Goal: Transaction & Acquisition: Purchase product/service

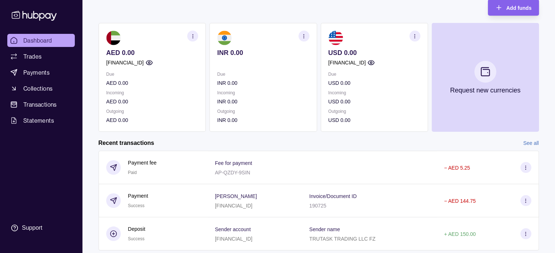
scroll to position [95, 0]
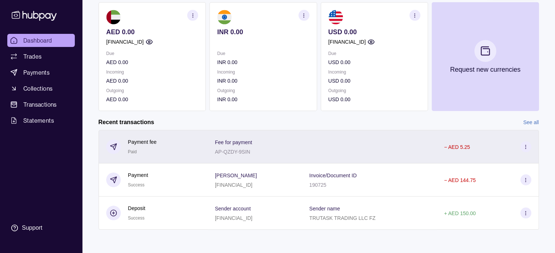
click at [343, 147] on div at bounding box center [369, 147] width 135 height 34
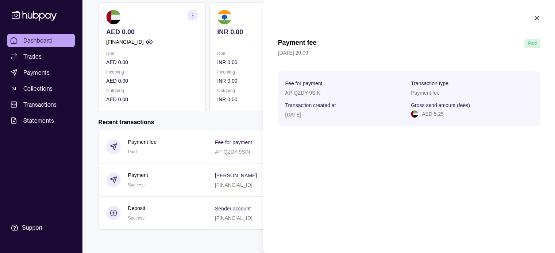
click at [536, 18] on icon "button" at bounding box center [537, 18] width 4 height 4
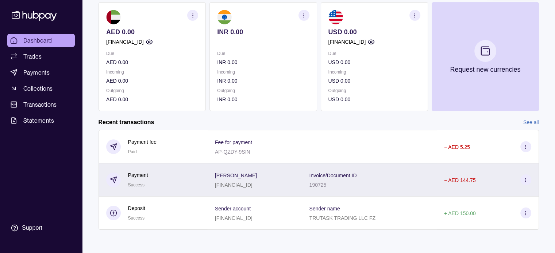
click at [292, 190] on div "[PERSON_NAME] [FINANCIAL_ID]" at bounding box center [254, 180] width 94 height 33
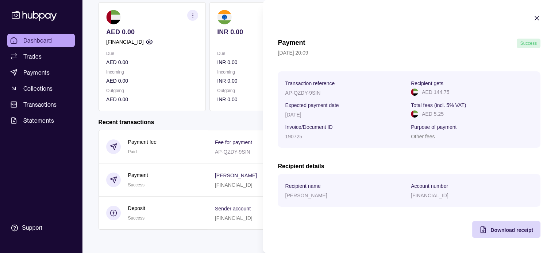
click at [533, 17] on icon "button" at bounding box center [536, 18] width 7 height 7
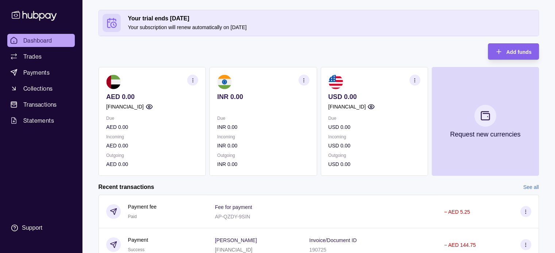
scroll to position [0, 0]
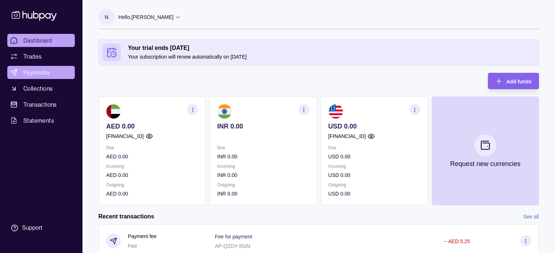
click at [46, 73] on span "Payments" at bounding box center [36, 72] width 26 height 9
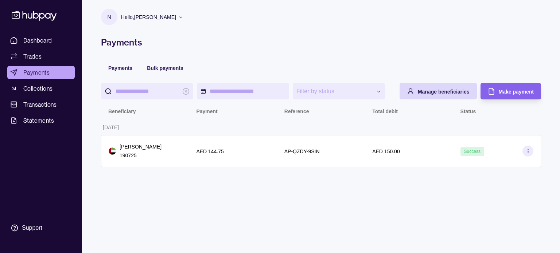
click at [156, 92] on input "search" at bounding box center [147, 91] width 63 height 16
click at [37, 40] on span "Dashboard" at bounding box center [37, 40] width 29 height 9
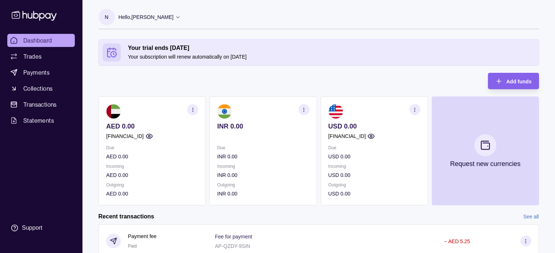
click at [253, 120] on section "INR 0.00 Due INR 0.00 Incoming INR 0.00 Outgoing INR 0.00" at bounding box center [262, 151] width 107 height 109
click at [225, 112] on img at bounding box center [224, 111] width 15 height 15
click at [49, 105] on span "Transactions" at bounding box center [40, 104] width 34 height 9
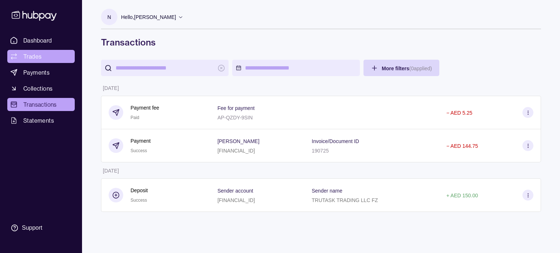
click at [39, 53] on span "Trades" at bounding box center [32, 56] width 18 height 9
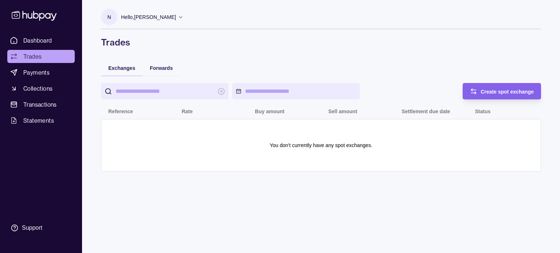
click at [163, 87] on input "search" at bounding box center [165, 91] width 98 height 16
click at [472, 93] on icon "button" at bounding box center [473, 91] width 7 height 7
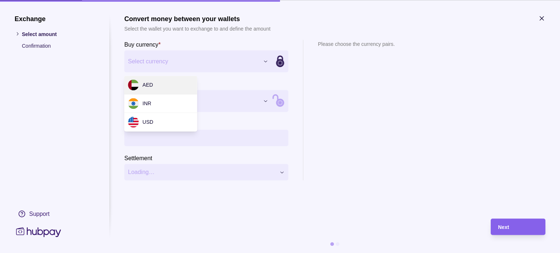
click at [199, 253] on div "Exchange Select amount Confirmation Support Convert money between your wallets …" at bounding box center [280, 253] width 560 height 0
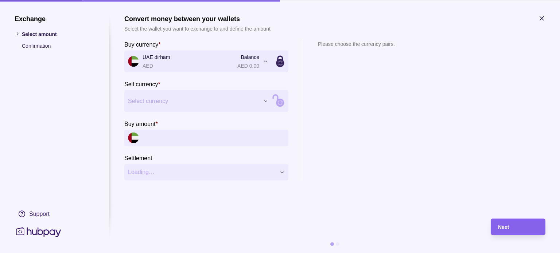
click at [194, 253] on div "Exchange Select amount Confirmation Support Convert money between your wallets …" at bounding box center [280, 253] width 560 height 0
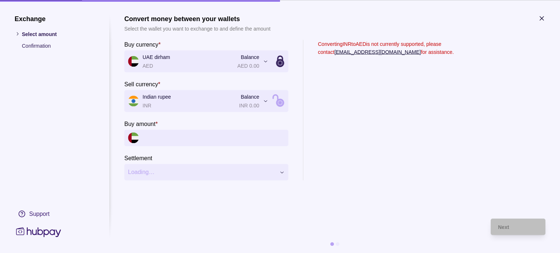
click at [160, 137] on input "Buy amount *" at bounding box center [214, 138] width 142 height 16
type input "*******"
click at [319, 136] on section "Converting INR to AED is not currently supported, please contact [EMAIL_ADDRESS…" at bounding box center [386, 110] width 136 height 141
click at [540, 18] on icon "button" at bounding box center [541, 18] width 7 height 7
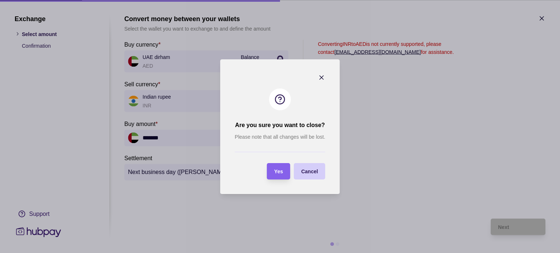
click at [307, 170] on span "Cancel" at bounding box center [309, 172] width 17 height 6
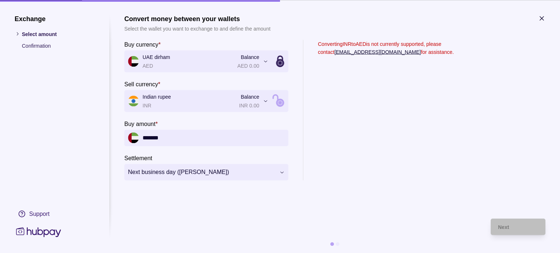
click at [542, 19] on icon "button" at bounding box center [542, 18] width 4 height 4
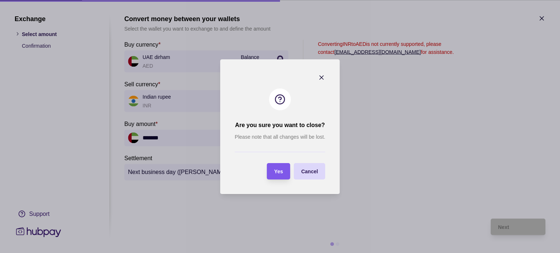
click at [269, 174] on div "button" at bounding box center [266, 171] width 7 height 7
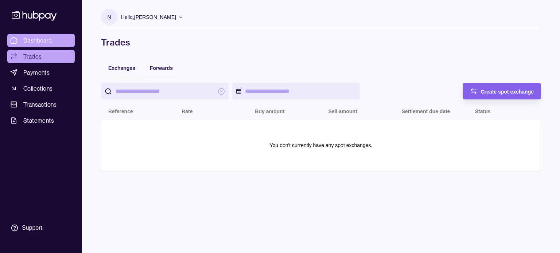
click at [46, 40] on span "Dashboard" at bounding box center [37, 40] width 29 height 9
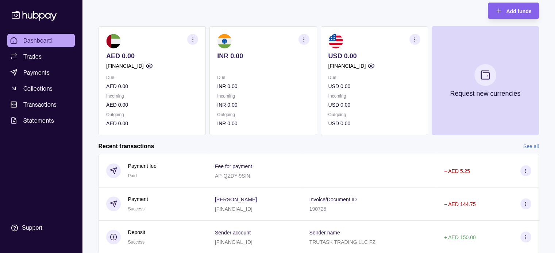
scroll to position [58, 0]
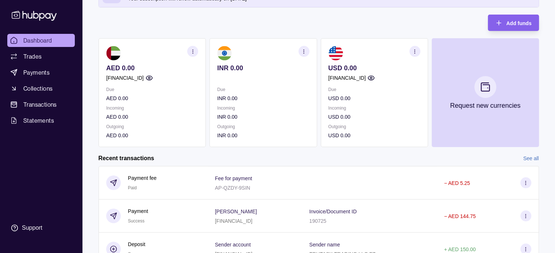
click at [190, 52] on icon "button" at bounding box center [192, 51] width 5 height 5
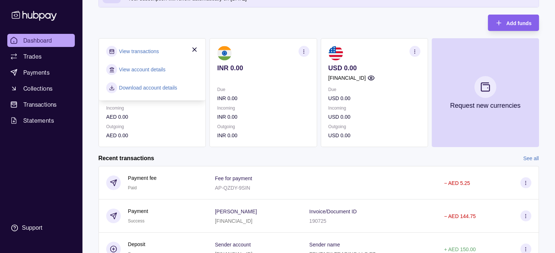
click at [140, 69] on link "View account details" at bounding box center [142, 70] width 46 height 8
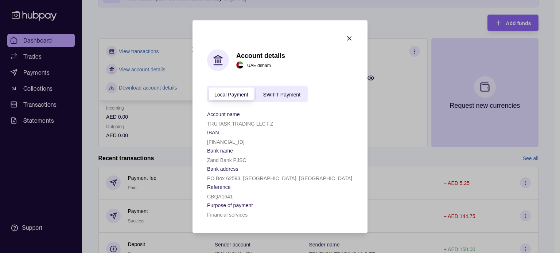
click at [350, 37] on icon "button" at bounding box center [349, 38] width 7 height 7
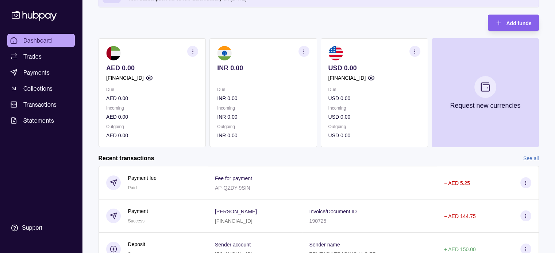
click at [303, 51] on icon "button" at bounding box center [303, 51] width 5 height 5
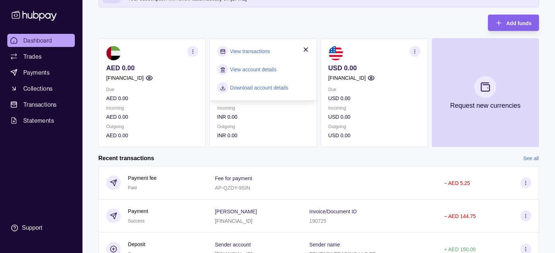
click at [269, 67] on link "View account details" at bounding box center [253, 70] width 46 height 8
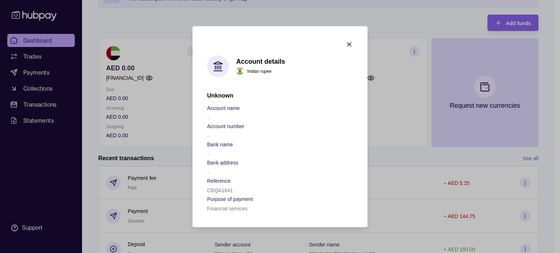
click at [349, 41] on icon "button" at bounding box center [349, 44] width 7 height 7
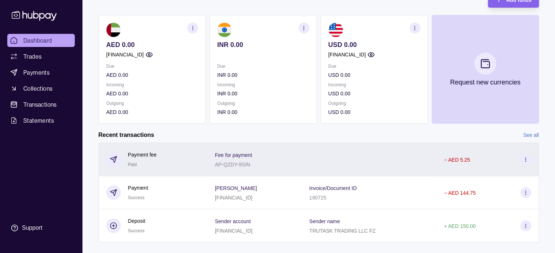
scroll to position [95, 0]
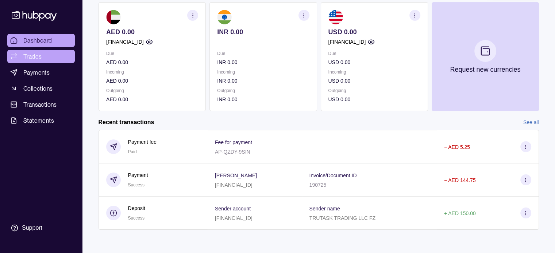
click at [44, 58] on link "Trades" at bounding box center [40, 56] width 67 height 13
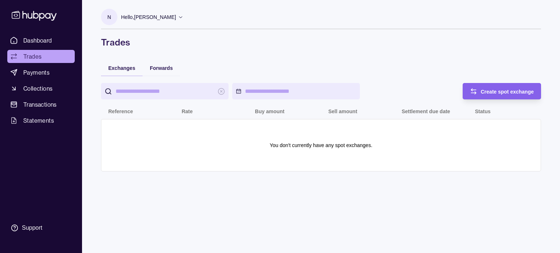
click at [176, 17] on p "Hello, [PERSON_NAME]" at bounding box center [148, 17] width 55 height 8
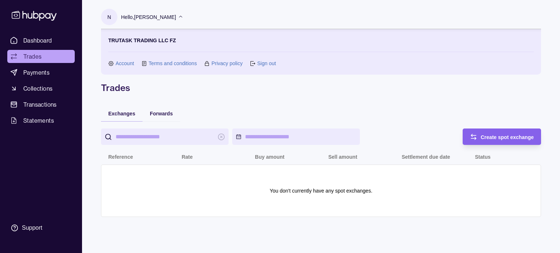
click at [176, 18] on p "Hello, [PERSON_NAME]" at bounding box center [148, 17] width 55 height 8
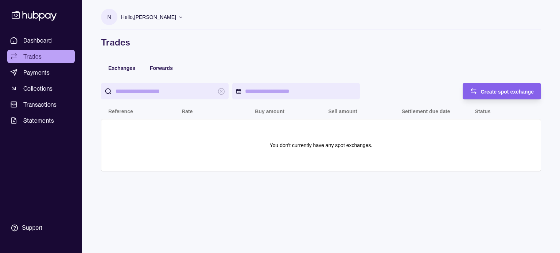
click at [183, 22] on div "Hello, [PERSON_NAME]" at bounding box center [152, 16] width 62 height 15
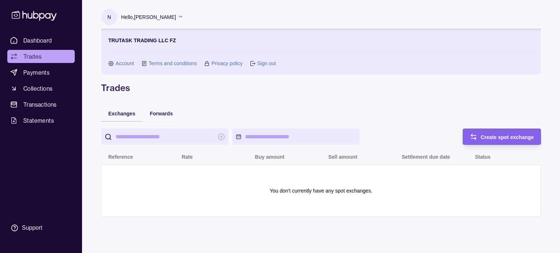
click at [176, 13] on p "Hello, [PERSON_NAME]" at bounding box center [148, 17] width 55 height 8
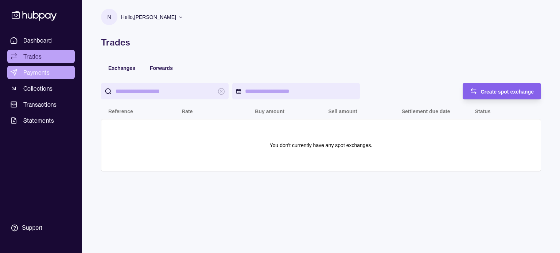
click at [45, 66] on link "Payments" at bounding box center [40, 72] width 67 height 13
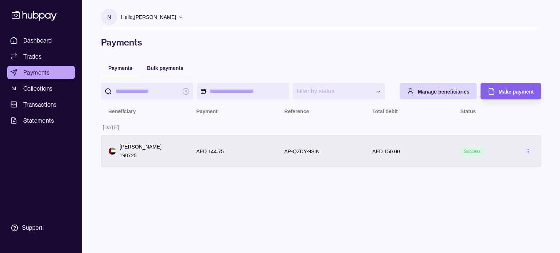
click at [160, 146] on p "[PERSON_NAME]" at bounding box center [141, 147] width 42 height 8
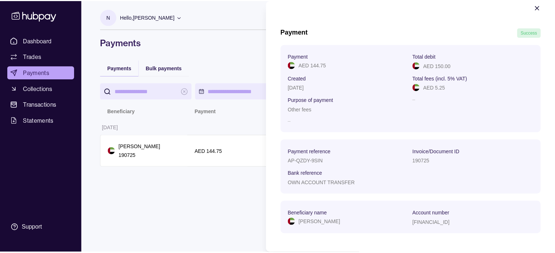
scroll to position [16, 0]
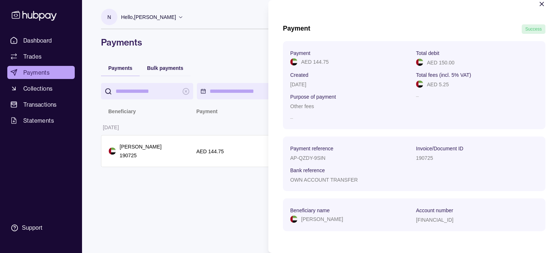
click at [540, 4] on icon "button" at bounding box center [542, 4] width 4 height 4
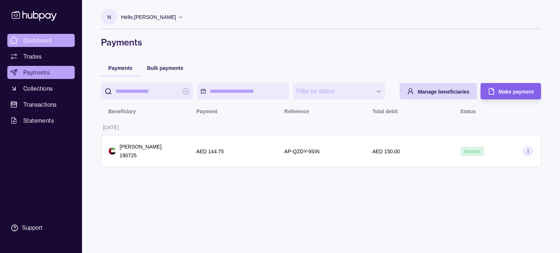
click at [42, 40] on span "Dashboard" at bounding box center [37, 40] width 29 height 9
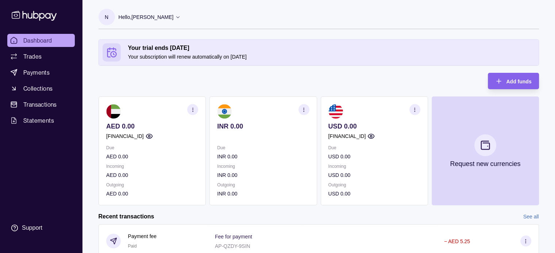
click at [144, 133] on p "[FINANCIAL_ID]" at bounding box center [125, 136] width 38 height 8
click at [192, 105] on section "button" at bounding box center [192, 109] width 11 height 11
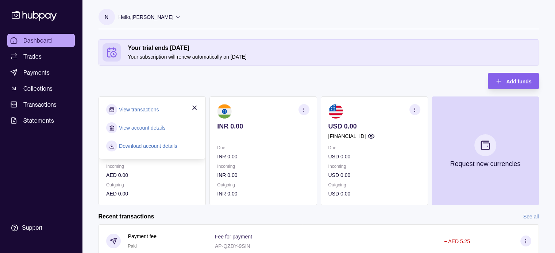
click at [157, 125] on link "View account details" at bounding box center [142, 128] width 46 height 8
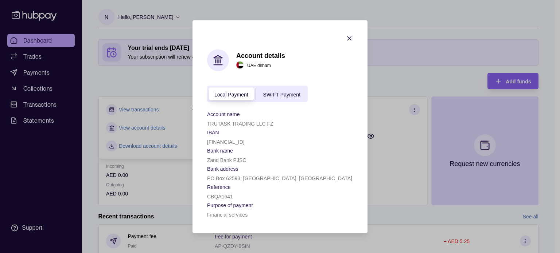
drag, startPoint x: 349, startPoint y: 36, endPoint x: 206, endPoint y: 87, distance: 152.6
click at [349, 36] on icon "button" at bounding box center [349, 38] width 7 height 7
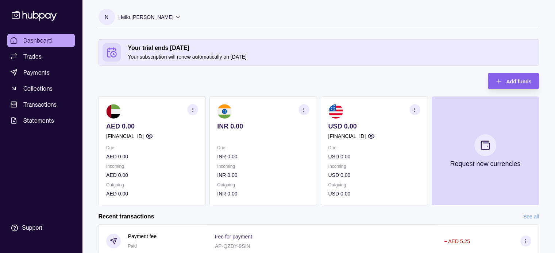
click at [190, 110] on icon "button" at bounding box center [192, 109] width 5 height 5
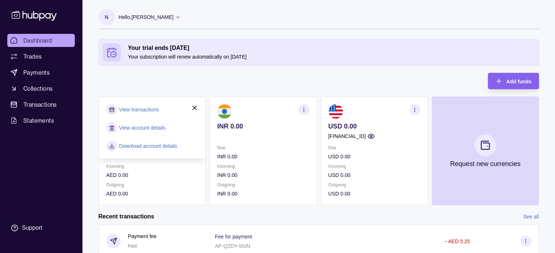
click at [150, 108] on link "View transactions" at bounding box center [139, 110] width 40 height 8
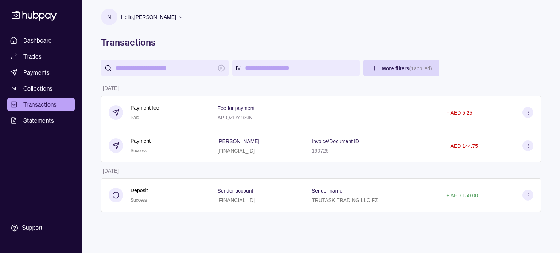
click at [238, 145] on span "[PERSON_NAME]" at bounding box center [238, 141] width 42 height 9
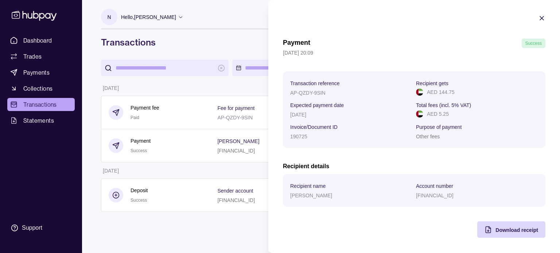
click at [538, 16] on icon "button" at bounding box center [541, 18] width 7 height 7
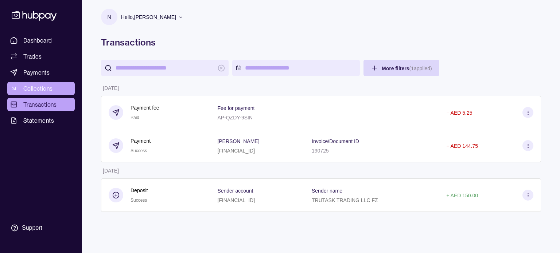
click at [53, 86] on link "Collections" at bounding box center [40, 88] width 67 height 13
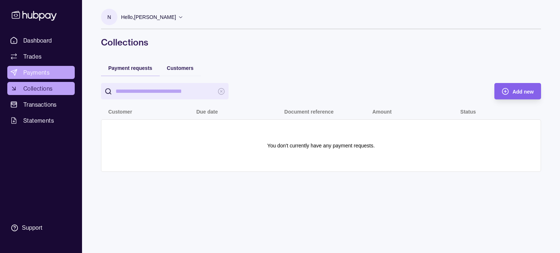
click at [51, 73] on link "Payments" at bounding box center [40, 72] width 67 height 13
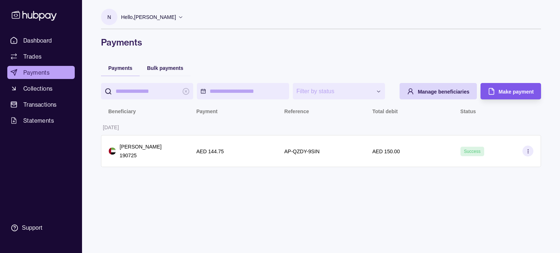
click at [517, 90] on span "Make payment" at bounding box center [516, 92] width 35 height 6
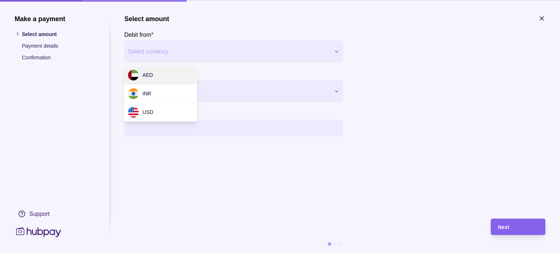
click at [290, 253] on div "Make a payment Select amount Payment details Confirmation Support Select amount…" at bounding box center [280, 253] width 560 height 0
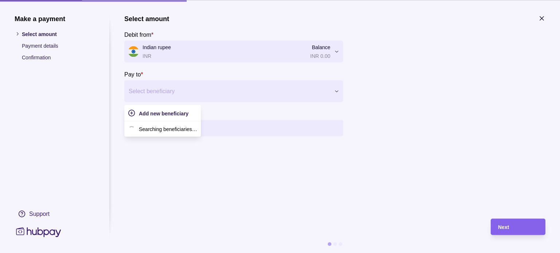
click at [200, 88] on div at bounding box center [229, 91] width 201 height 10
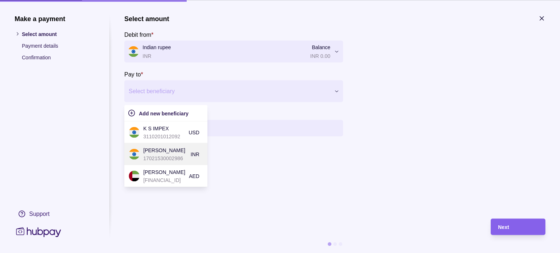
click at [168, 147] on p "[PERSON_NAME]" at bounding box center [165, 150] width 44 height 8
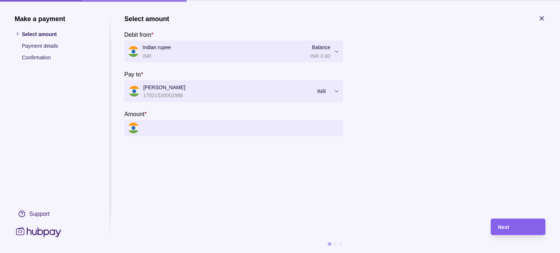
click at [170, 128] on input "Amount *" at bounding box center [241, 128] width 197 height 16
click at [198, 123] on input "Amount *" at bounding box center [241, 128] width 197 height 16
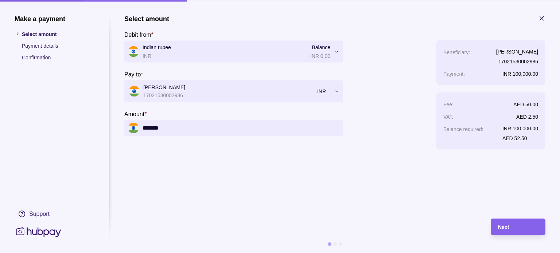
click at [253, 148] on div "**********" at bounding box center [233, 82] width 219 height 135
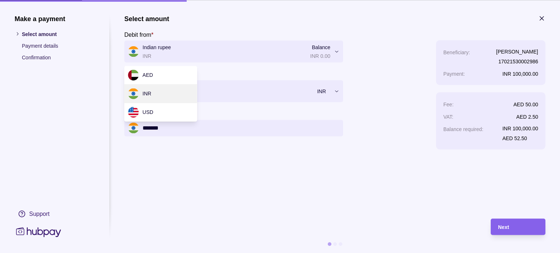
click at [338, 253] on div "**********" at bounding box center [280, 253] width 560 height 0
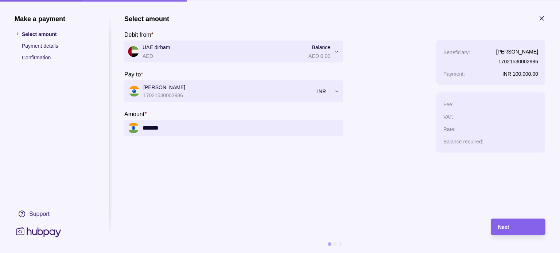
click at [201, 124] on input "*******" at bounding box center [241, 128] width 197 height 16
click at [178, 128] on input "*******" at bounding box center [241, 128] width 197 height 16
type input "*********"
click at [213, 154] on section "**********" at bounding box center [334, 113] width 421 height 197
